Goal: Navigation & Orientation: Find specific page/section

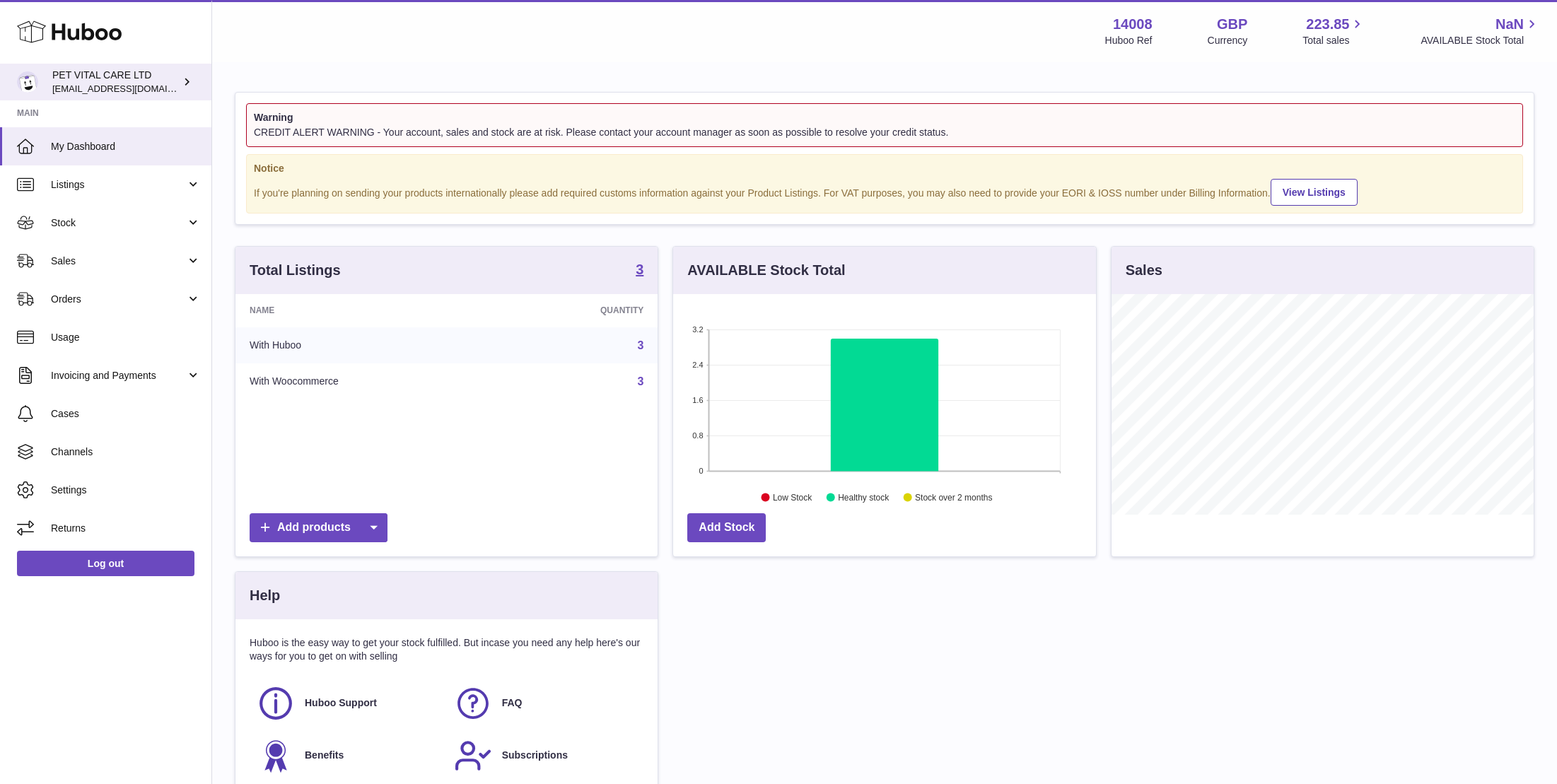
scroll to position [221, 422]
click at [77, 222] on span "Stock" at bounding box center [118, 223] width 135 height 13
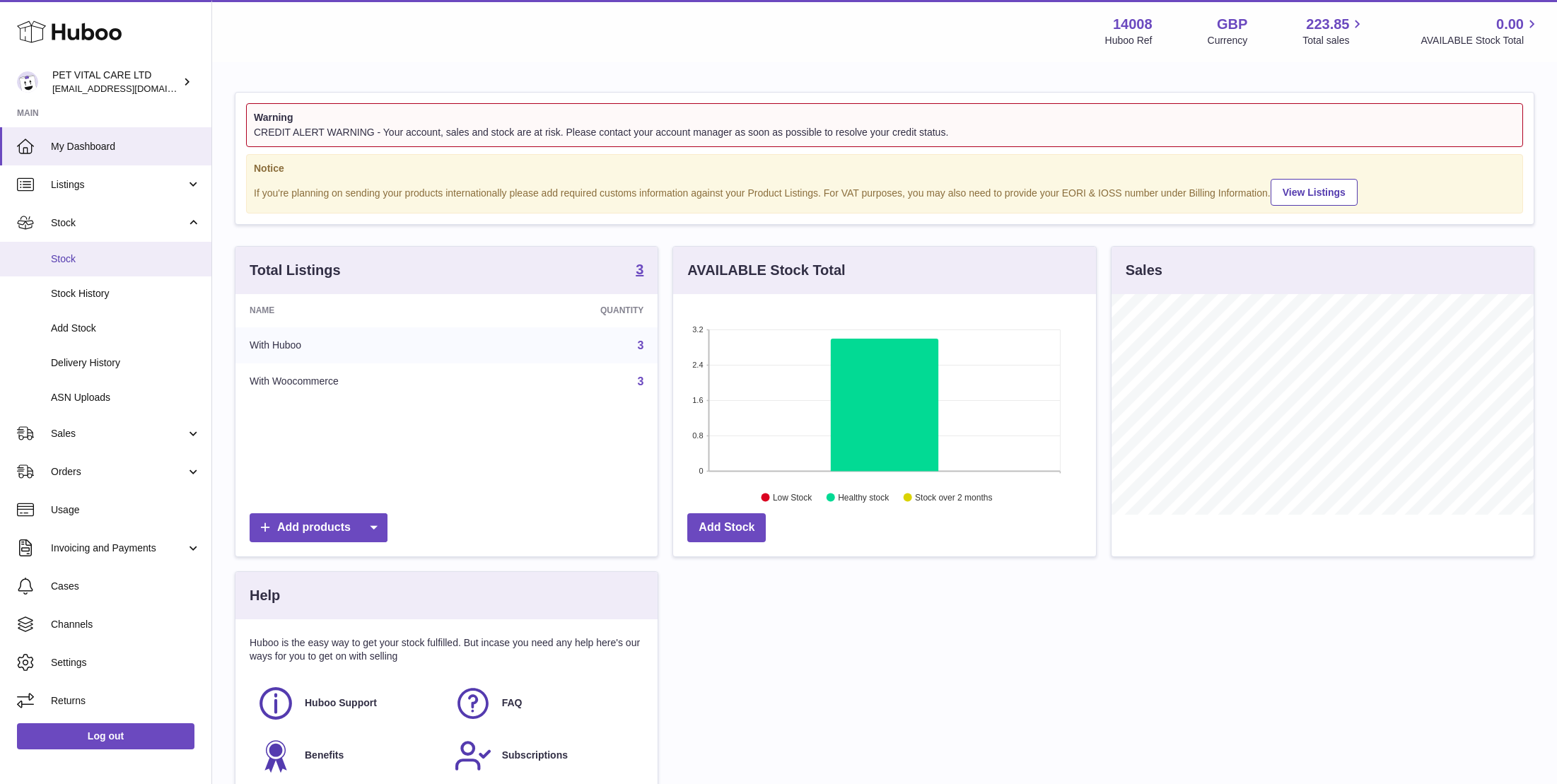
click at [70, 263] on span "Stock" at bounding box center [126, 259] width 150 height 13
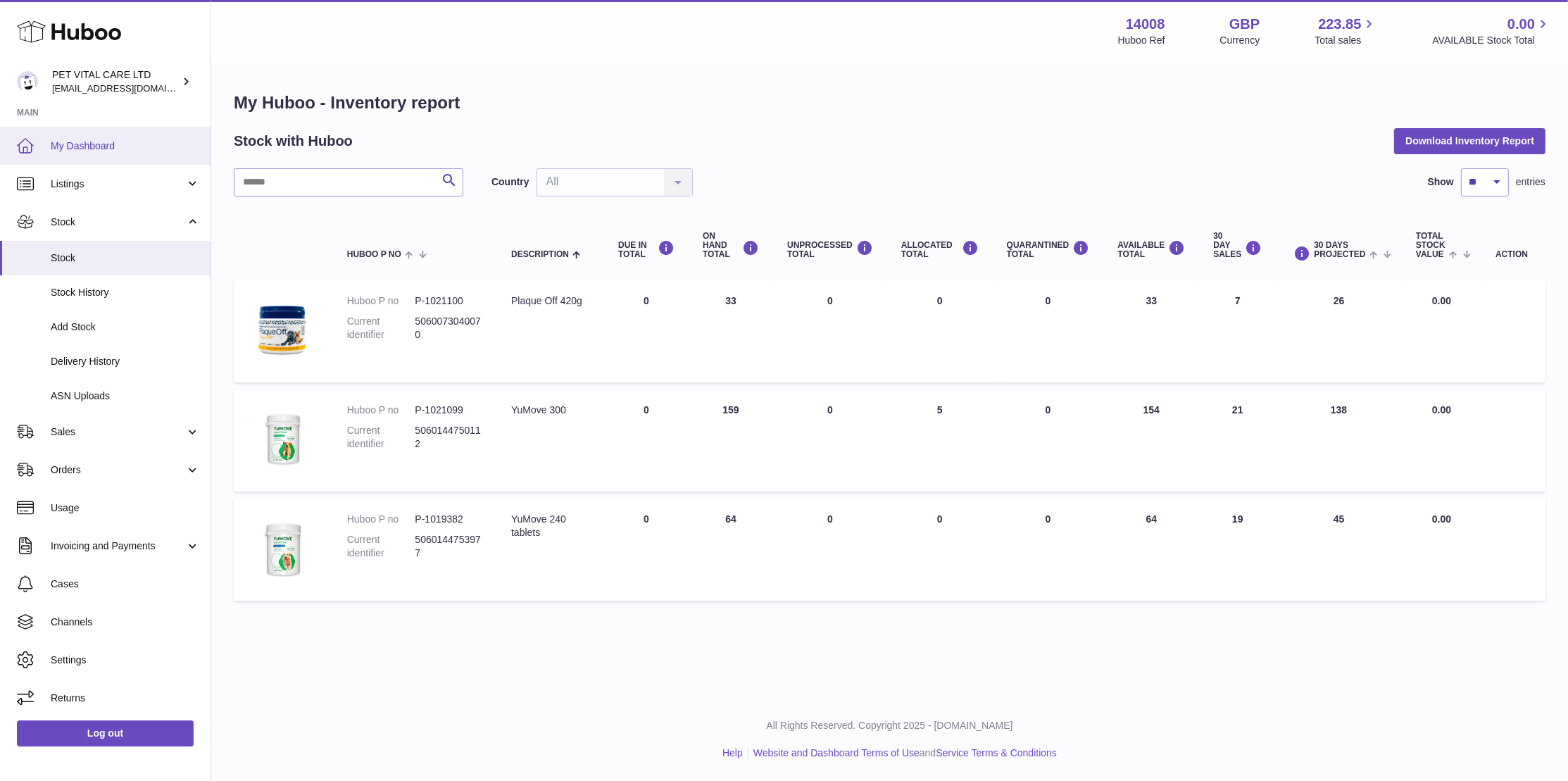
click at [92, 139] on span "My Dashboard" at bounding box center [125, 146] width 149 height 13
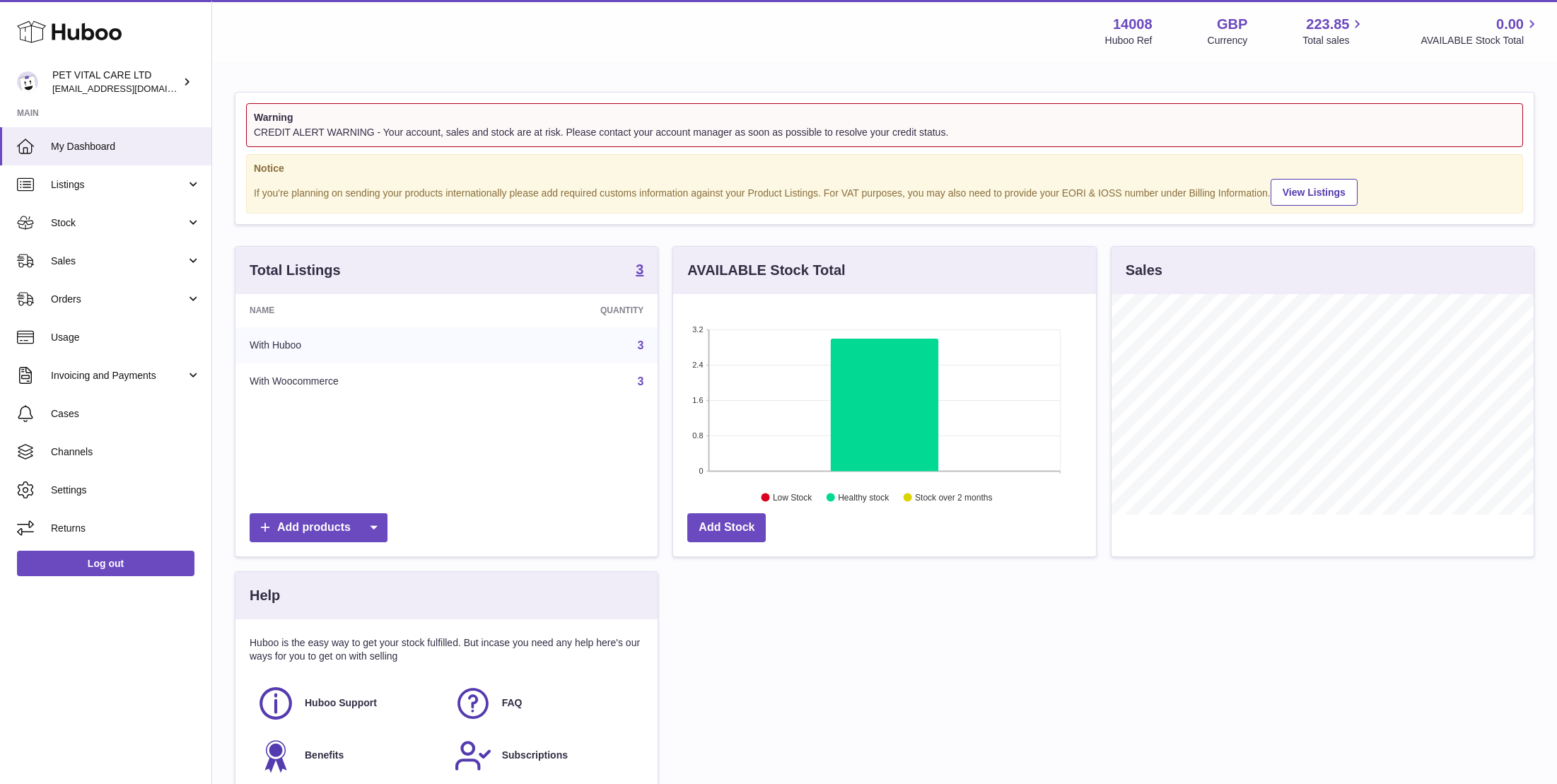
scroll to position [221, 422]
